Goal: Information Seeking & Learning: Check status

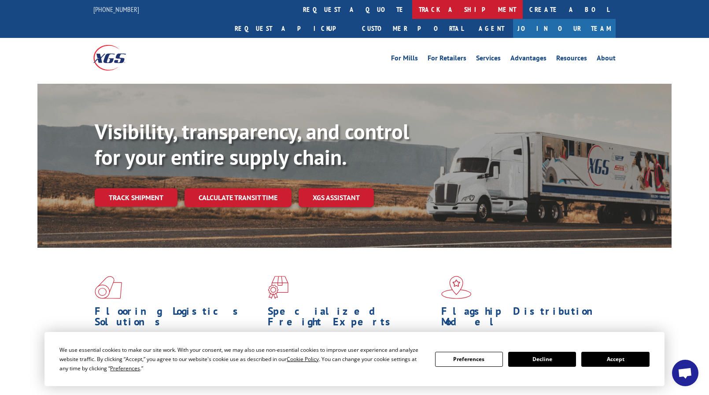
click at [412, 11] on link "track a shipment" at bounding box center [467, 9] width 111 height 19
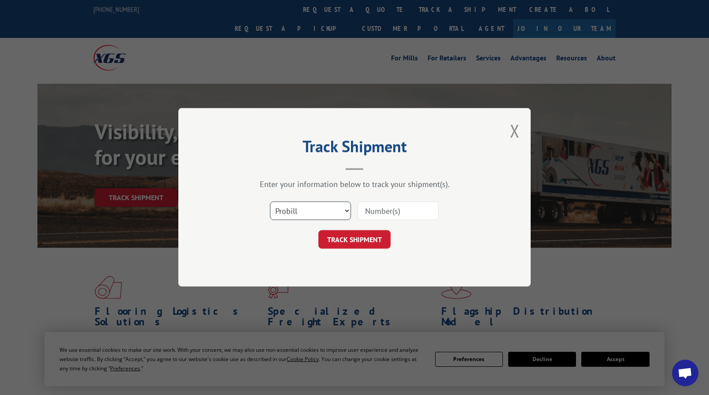
click at [346, 211] on select "Select category... Probill BOL PO" at bounding box center [310, 211] width 81 height 18
select select "bol"
click at [270, 202] on select "Select category... Probill BOL PO" at bounding box center [310, 211] width 81 height 18
click at [411, 209] on input at bounding box center [398, 211] width 81 height 18
type input "6300024283"
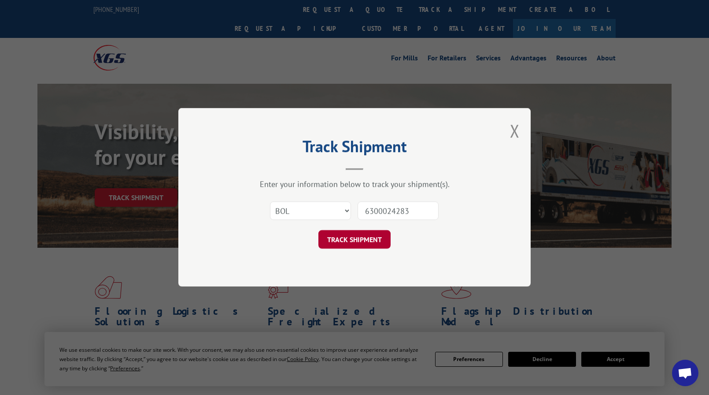
click at [367, 237] on button "TRACK SHIPMENT" at bounding box center [354, 239] width 72 height 18
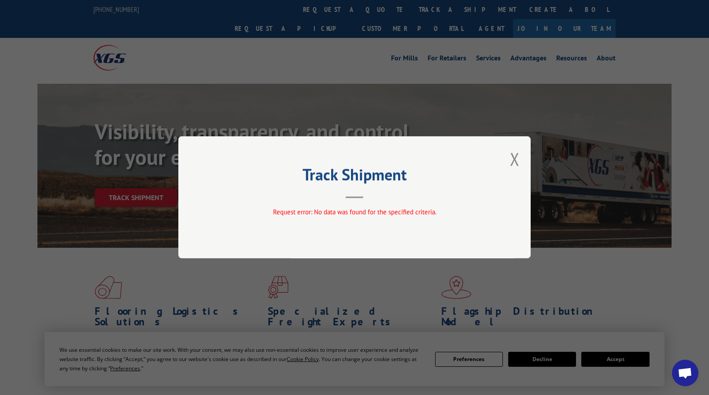
click at [511, 158] on button "Close modal" at bounding box center [515, 158] width 10 height 23
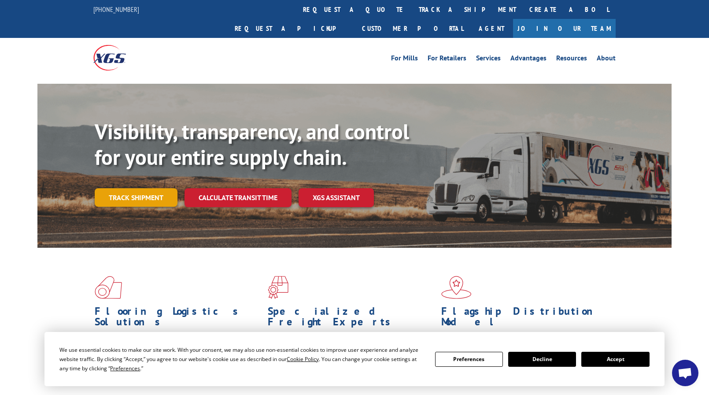
click at [152, 188] on link "Track shipment" at bounding box center [136, 197] width 83 height 18
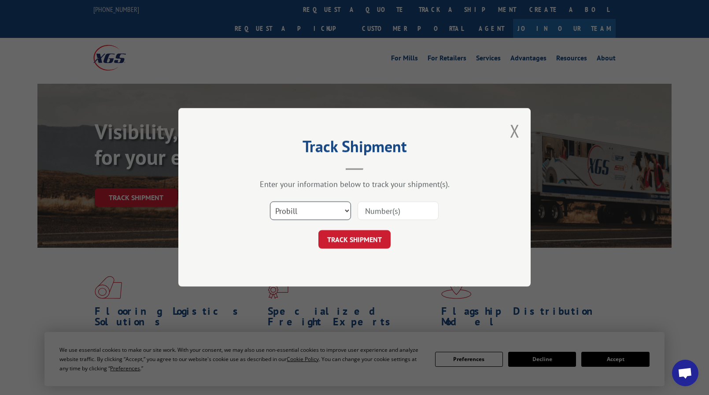
click at [346, 210] on select "Select category... Probill BOL PO" at bounding box center [310, 211] width 81 height 18
select select "bol"
click at [270, 202] on select "Select category... Probill BOL PO" at bounding box center [310, 211] width 81 height 18
click at [383, 207] on input at bounding box center [398, 211] width 81 height 18
type input "6100052674"
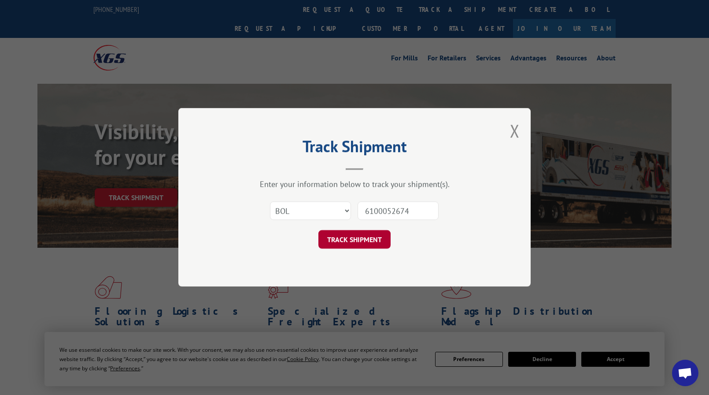
click at [372, 238] on button "TRACK SHIPMENT" at bounding box center [354, 239] width 72 height 18
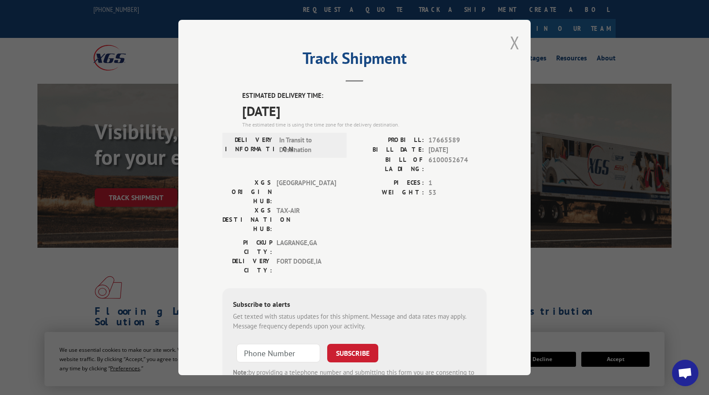
click at [510, 41] on button "Close modal" at bounding box center [515, 42] width 10 height 23
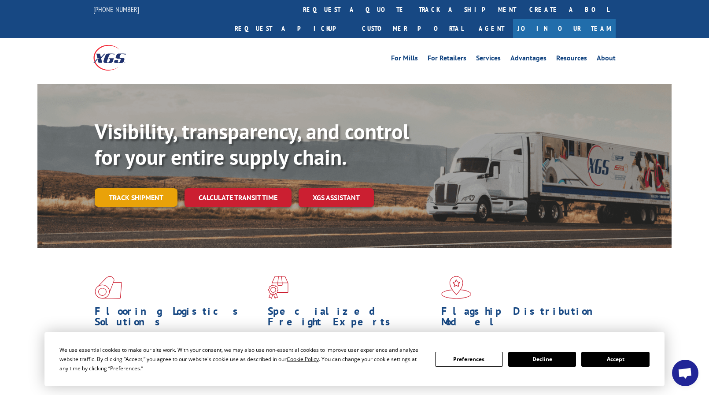
click at [155, 188] on link "Track shipment" at bounding box center [136, 197] width 83 height 18
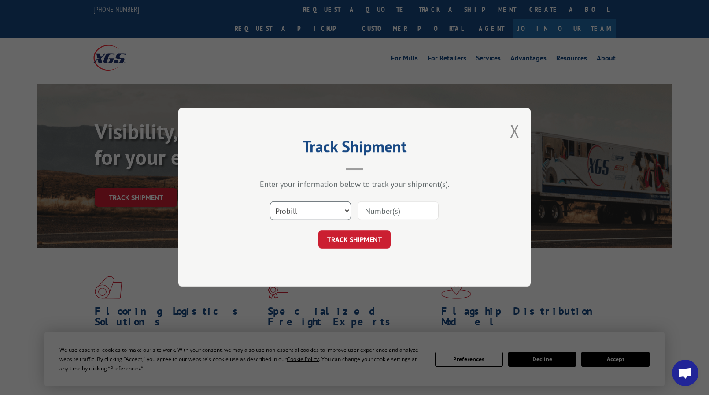
click at [348, 212] on select "Select category... Probill BOL PO" at bounding box center [310, 211] width 81 height 18
select select "bol"
click at [270, 202] on select "Select category... Probill BOL PO" at bounding box center [310, 211] width 81 height 18
click at [390, 207] on input at bounding box center [398, 211] width 81 height 18
type input "6300024283"
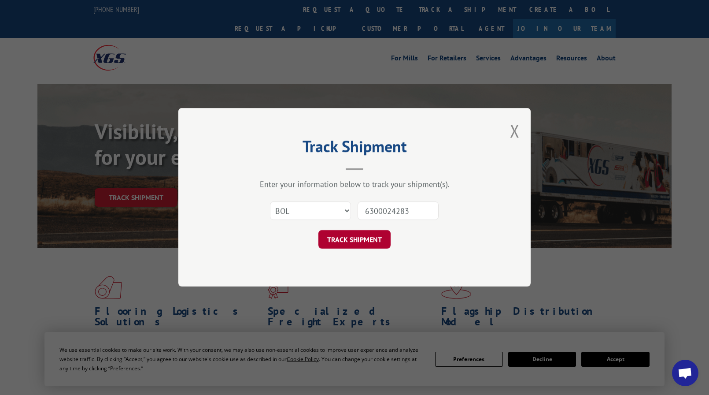
click at [369, 239] on button "TRACK SHIPMENT" at bounding box center [354, 239] width 72 height 18
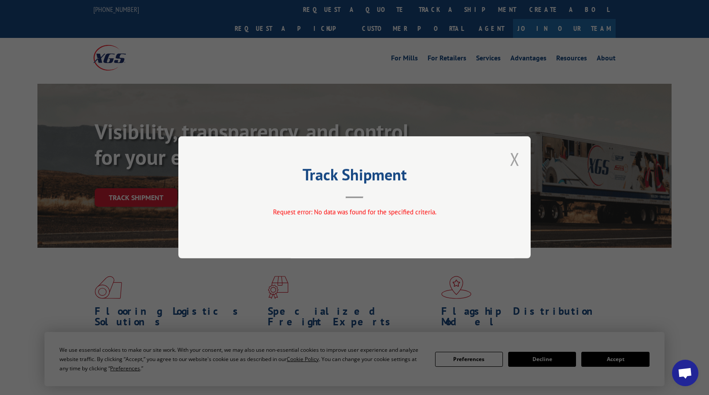
click at [517, 158] on button "Close modal" at bounding box center [515, 158] width 10 height 23
